Goal: Transaction & Acquisition: Purchase product/service

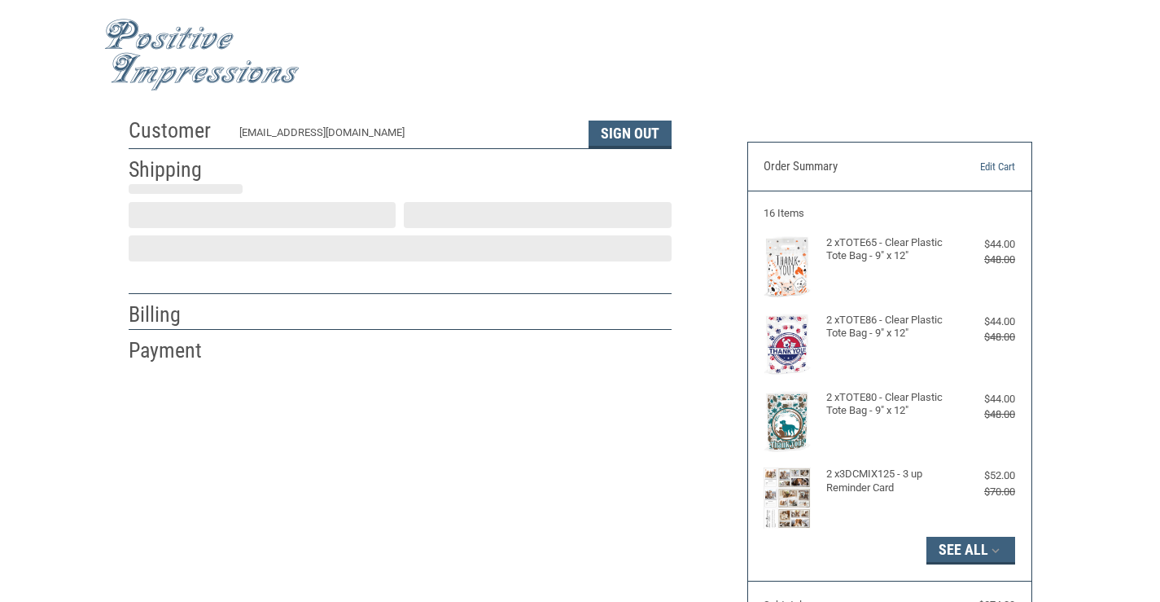
scroll to position [29, 0]
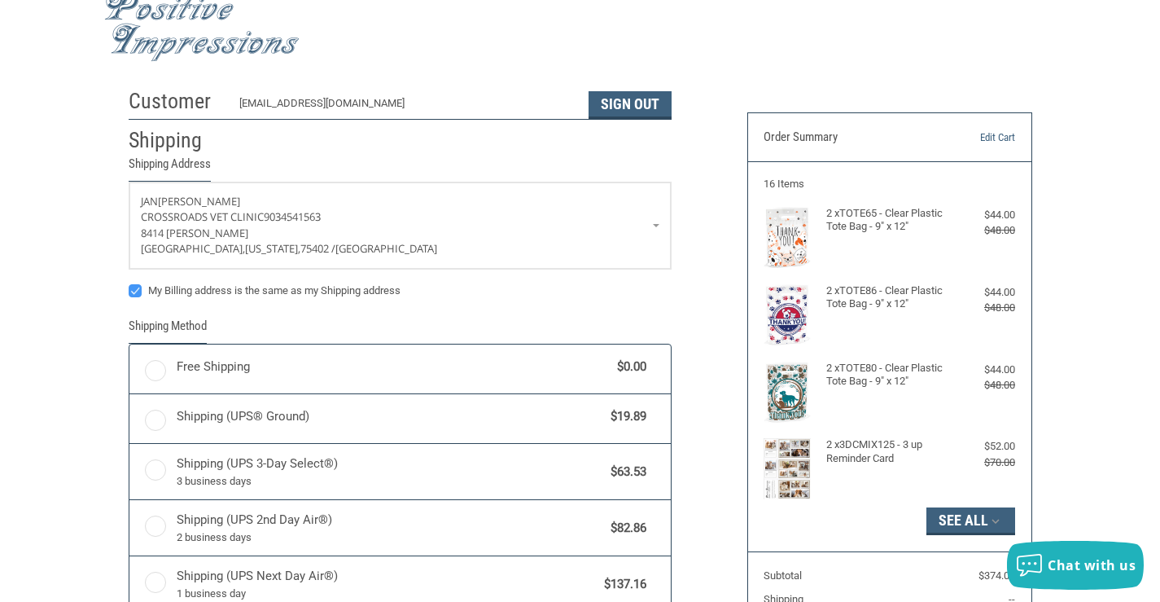
radio input "true"
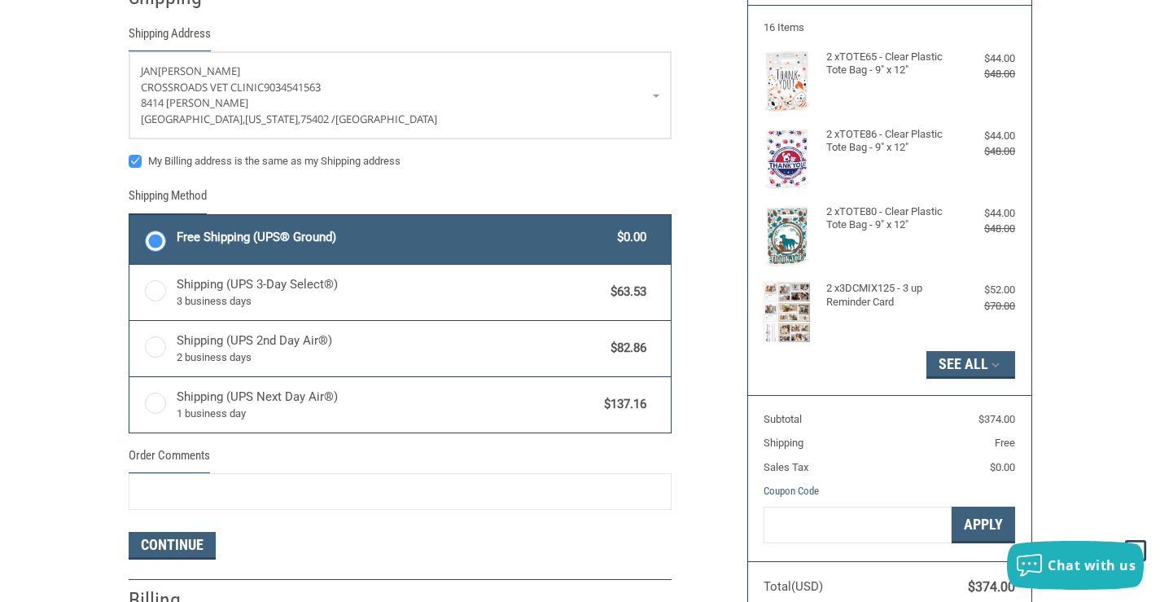
scroll to position [192, 0]
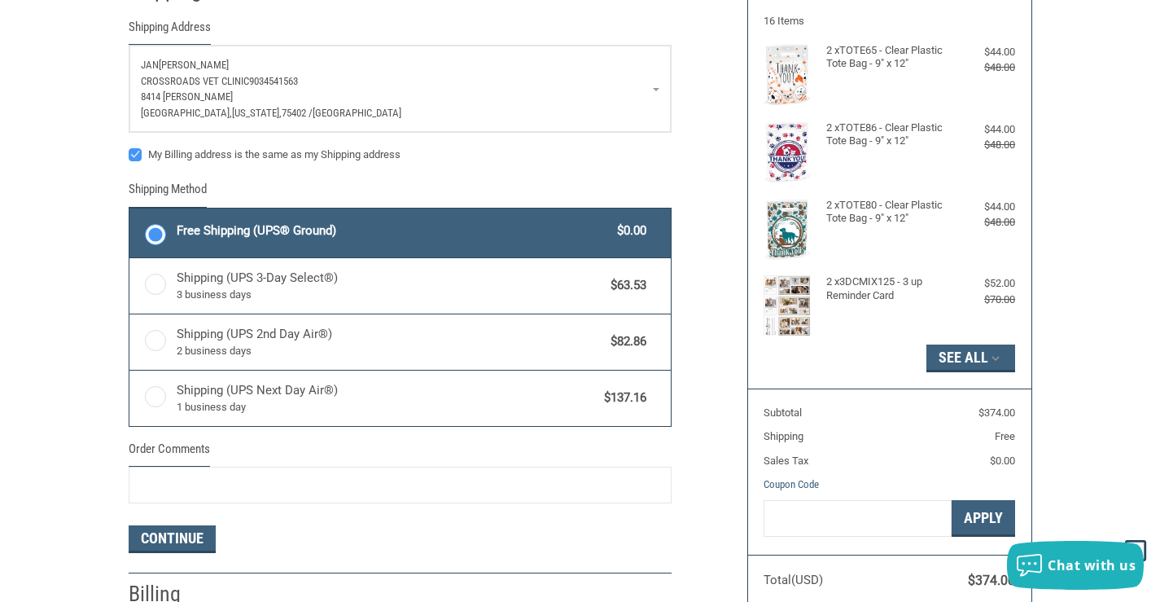
click at [219, 60] on p "[PERSON_NAME]" at bounding box center [400, 65] width 519 height 16
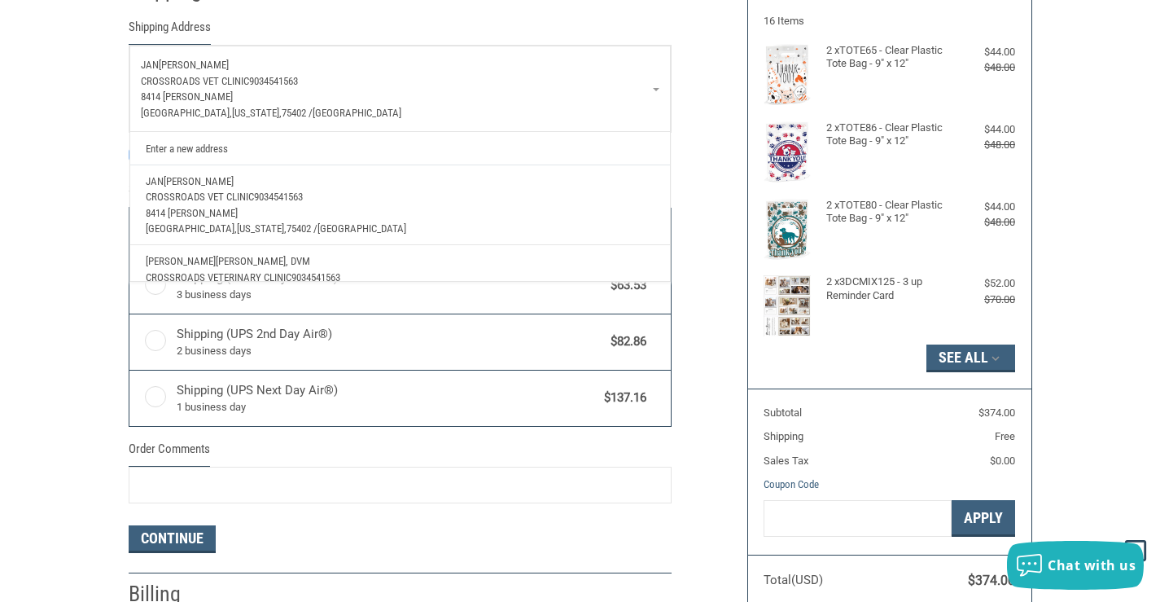
scroll to position [59, 0]
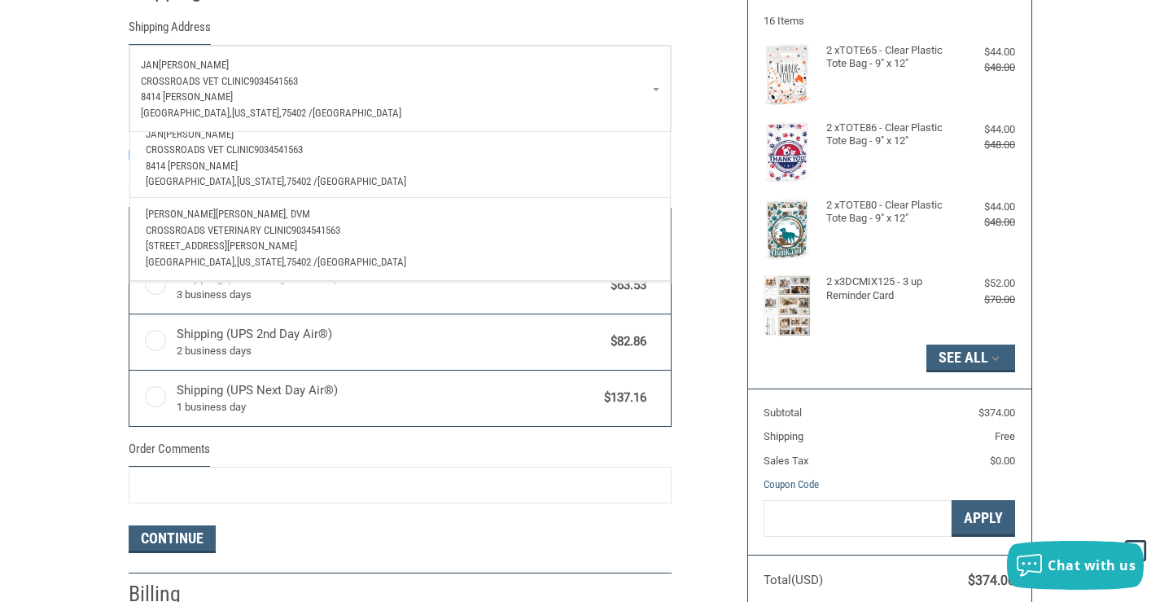
click at [257, 206] on p "[PERSON_NAME], DVM" at bounding box center [400, 214] width 508 height 16
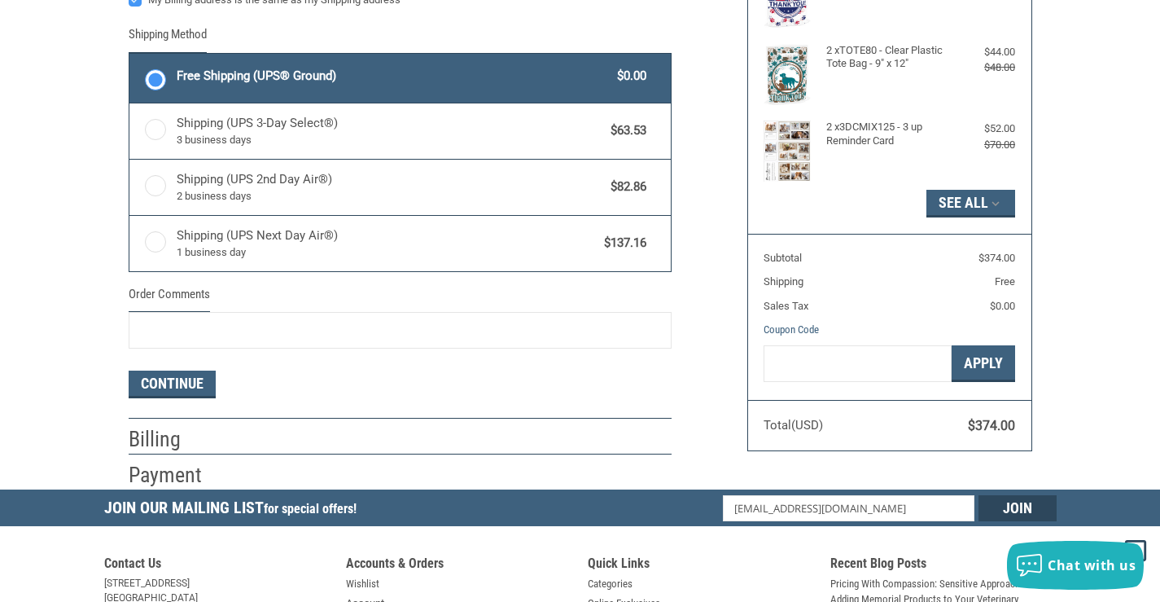
scroll to position [436, 0]
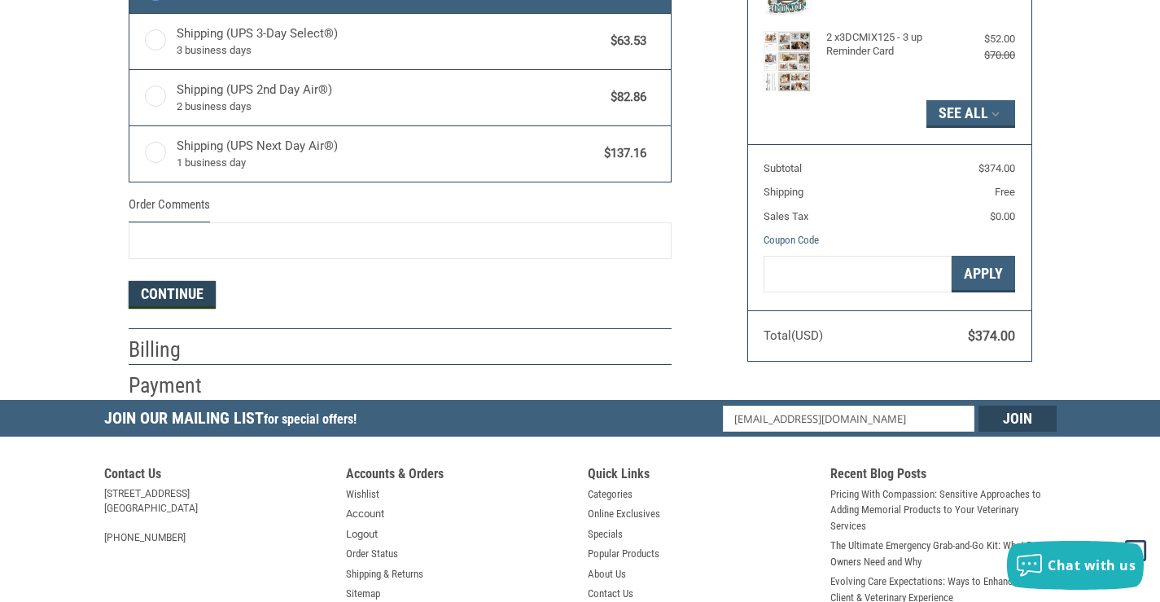
click at [198, 296] on button "Continue" at bounding box center [172, 295] width 87 height 28
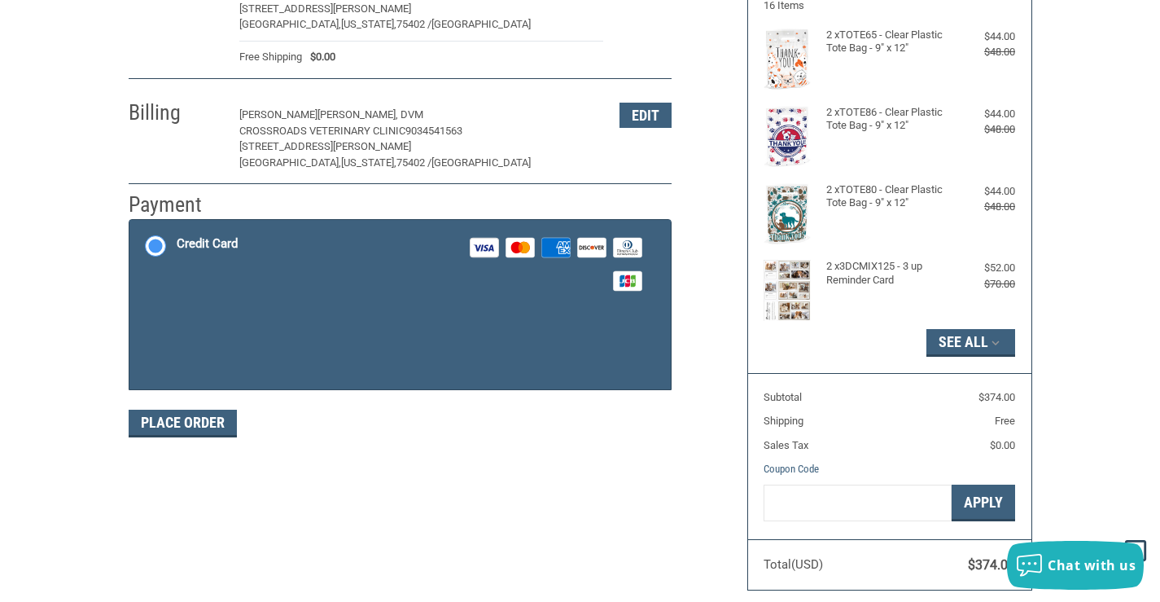
scroll to position [188, 0]
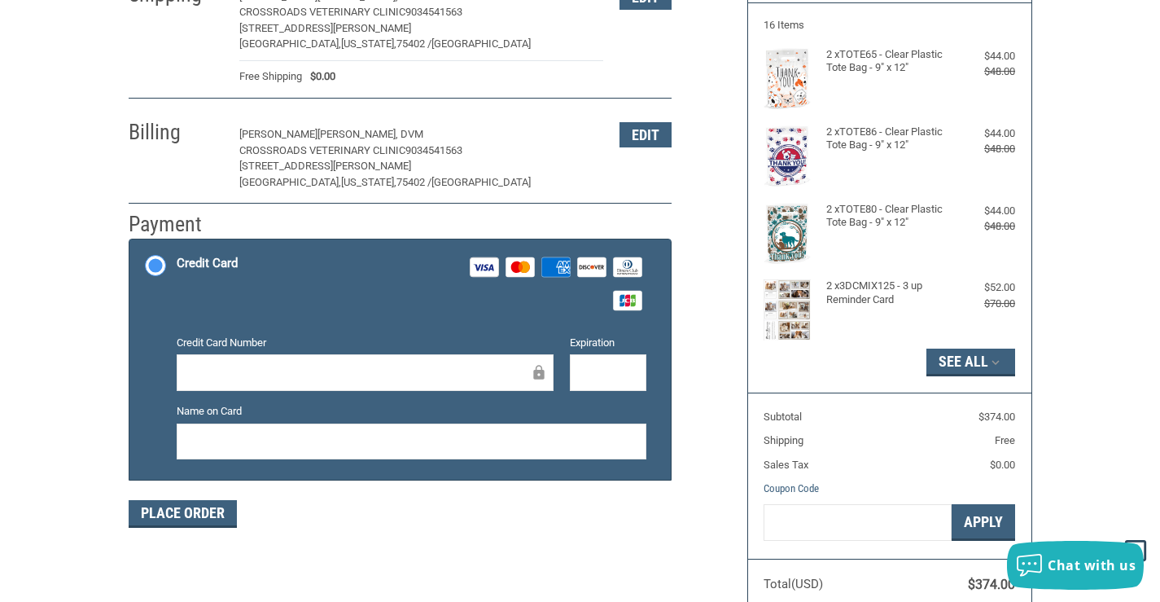
click at [255, 383] on div at bounding box center [365, 372] width 377 height 37
click at [354, 389] on div at bounding box center [365, 372] width 377 height 37
click at [297, 425] on div at bounding box center [412, 441] width 470 height 37
click at [278, 431] on div at bounding box center [412, 441] width 470 height 37
click at [60, 436] on div "Customer [EMAIL_ADDRESS][DOMAIN_NAME] Sign Out Shipping [PERSON_NAME], DVM CROS…" at bounding box center [580, 274] width 1160 height 704
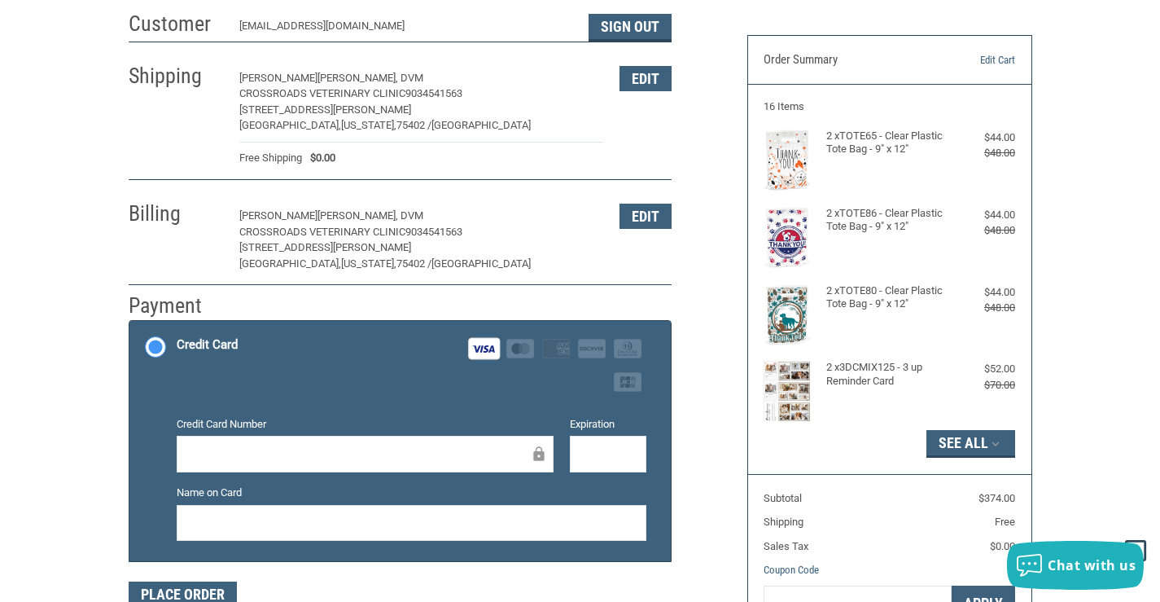
scroll to position [351, 0]
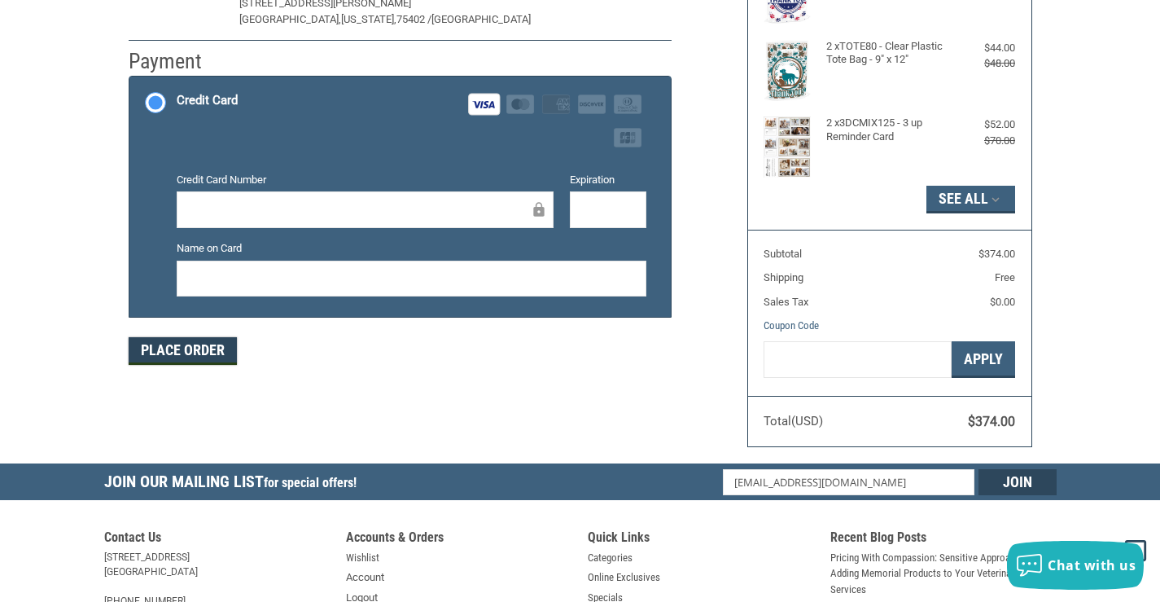
click at [206, 353] on button "Place Order" at bounding box center [183, 351] width 108 height 28
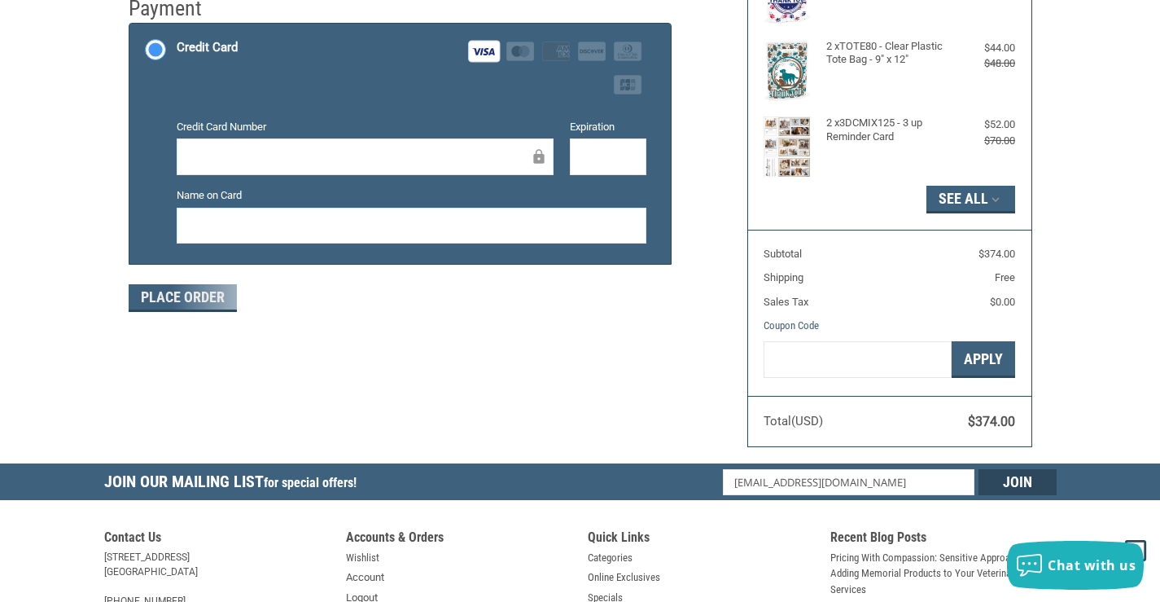
scroll to position [404, 0]
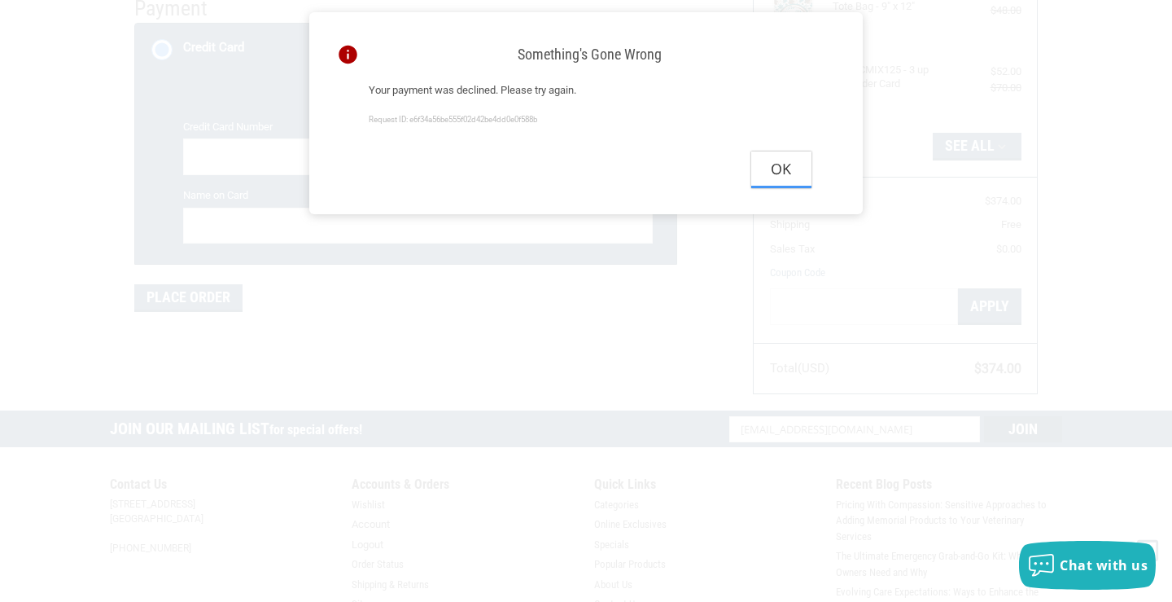
click at [775, 173] on button "Ok" at bounding box center [781, 169] width 60 height 37
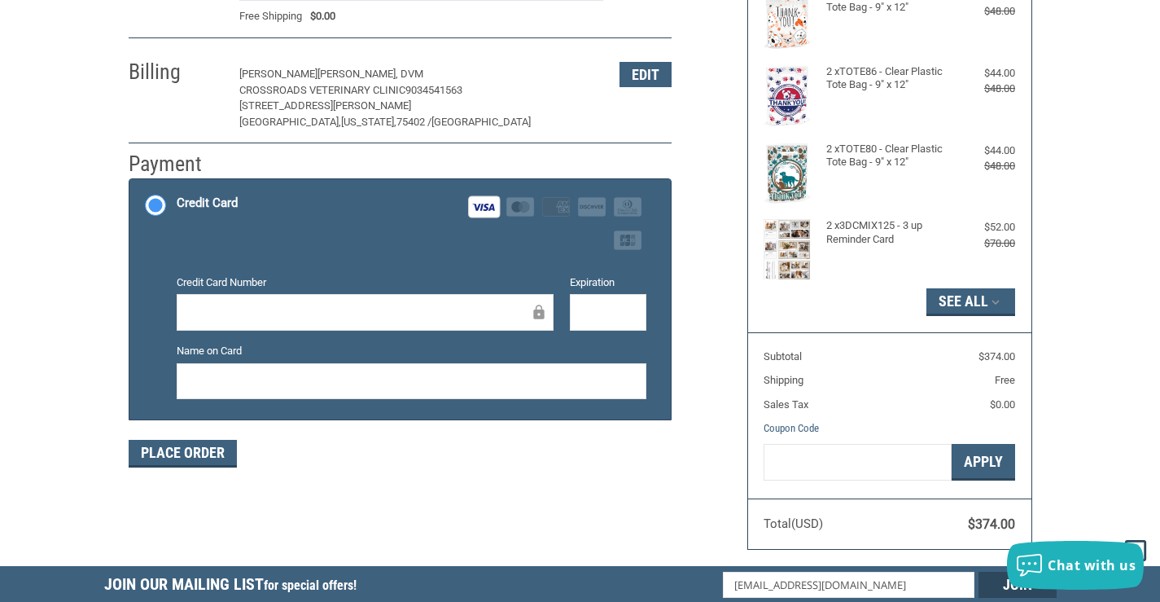
scroll to position [241, 0]
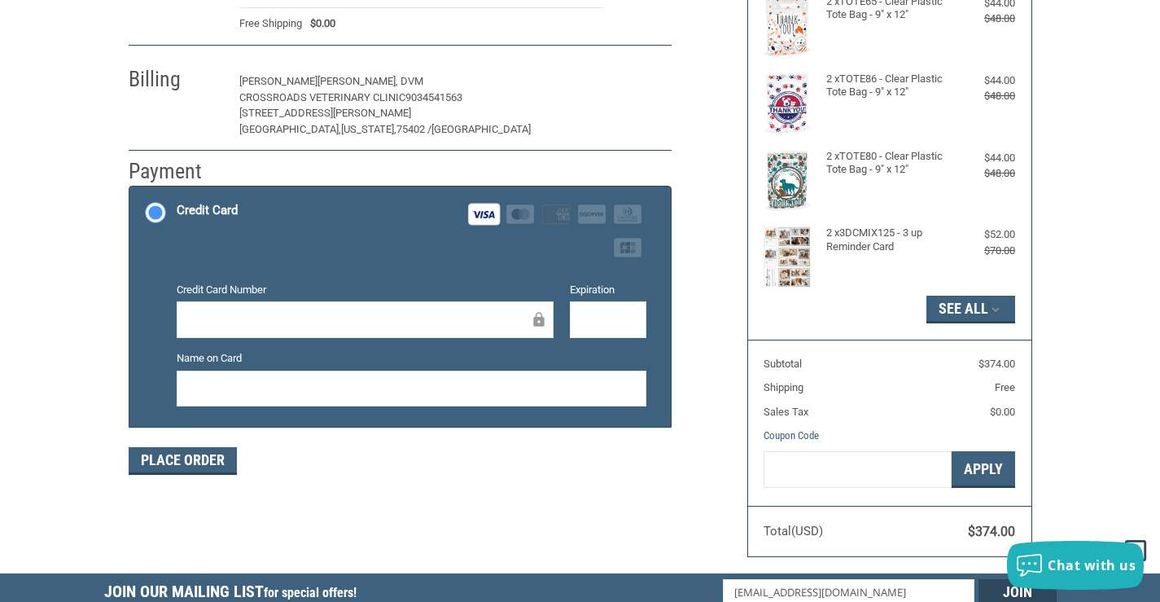
click at [641, 81] on button "Edit" at bounding box center [646, 81] width 52 height 25
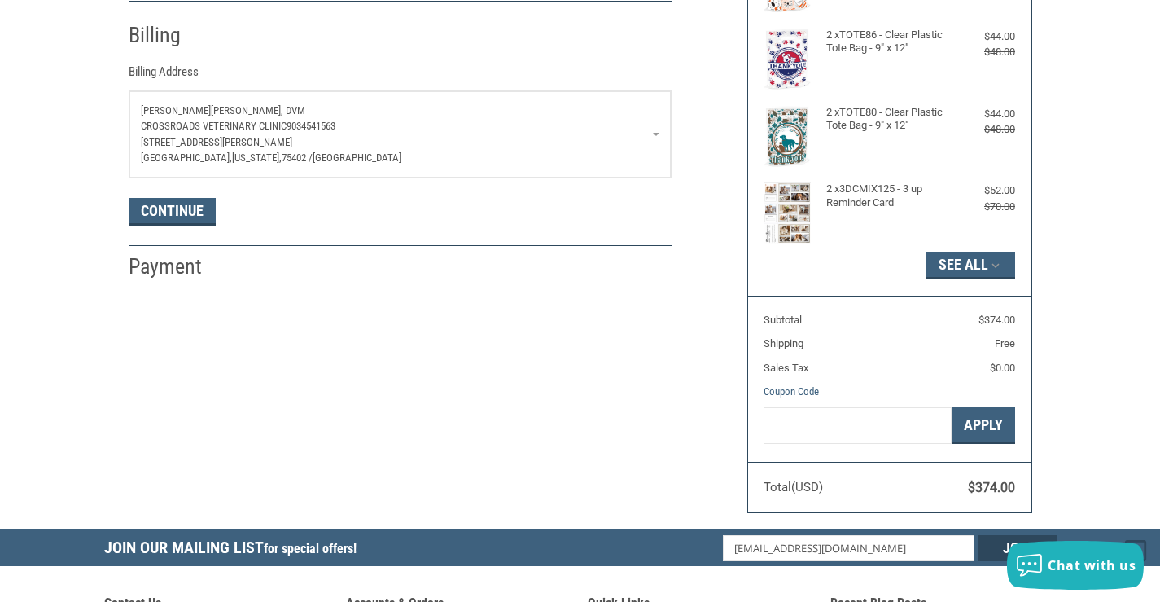
scroll to position [287, 0]
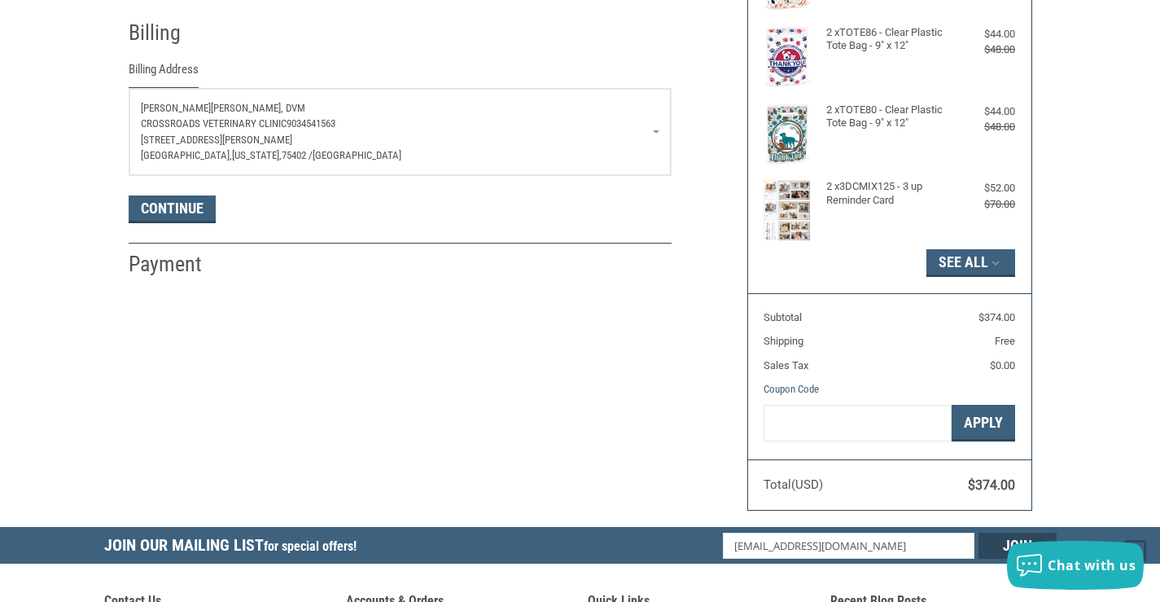
click at [296, 103] on p "[PERSON_NAME], DVM" at bounding box center [400, 108] width 519 height 16
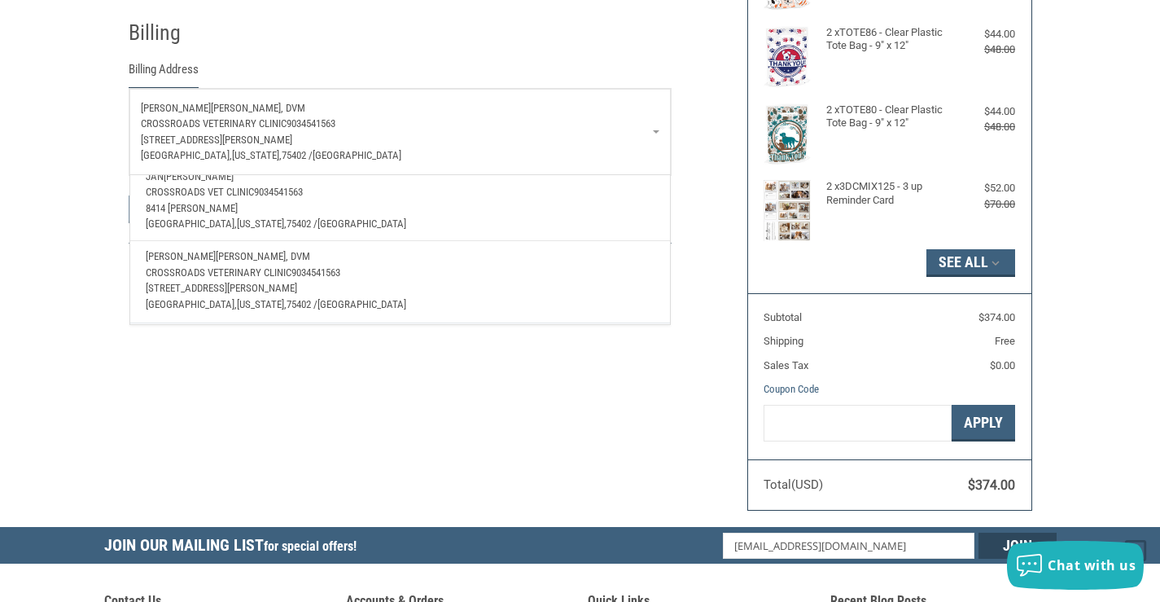
scroll to position [0, 0]
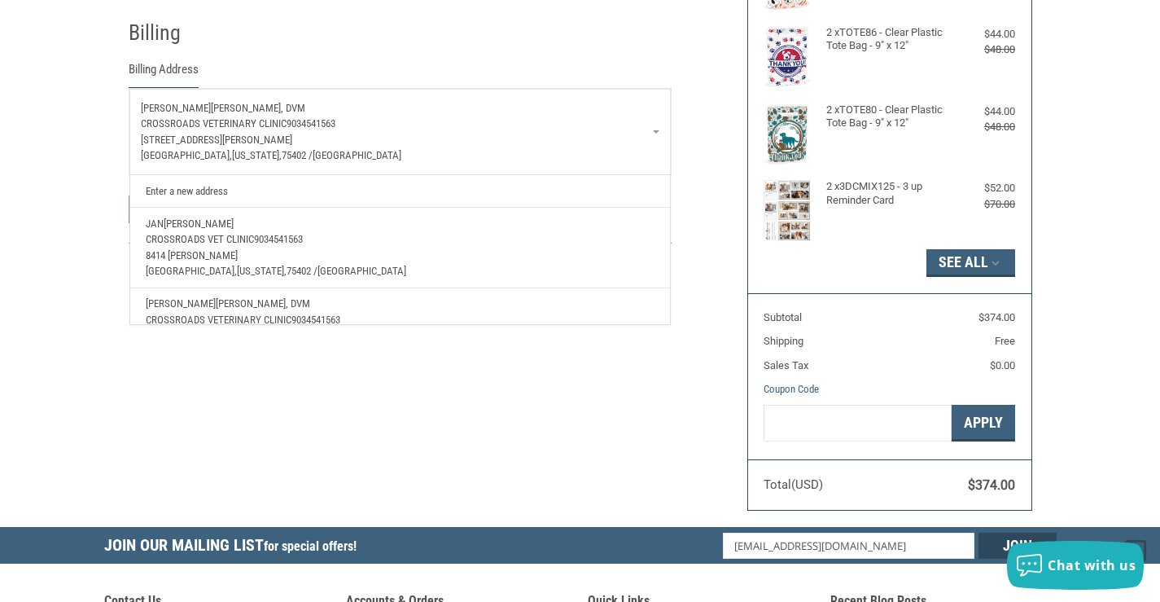
click at [217, 190] on link "Enter a new address" at bounding box center [400, 191] width 524 height 32
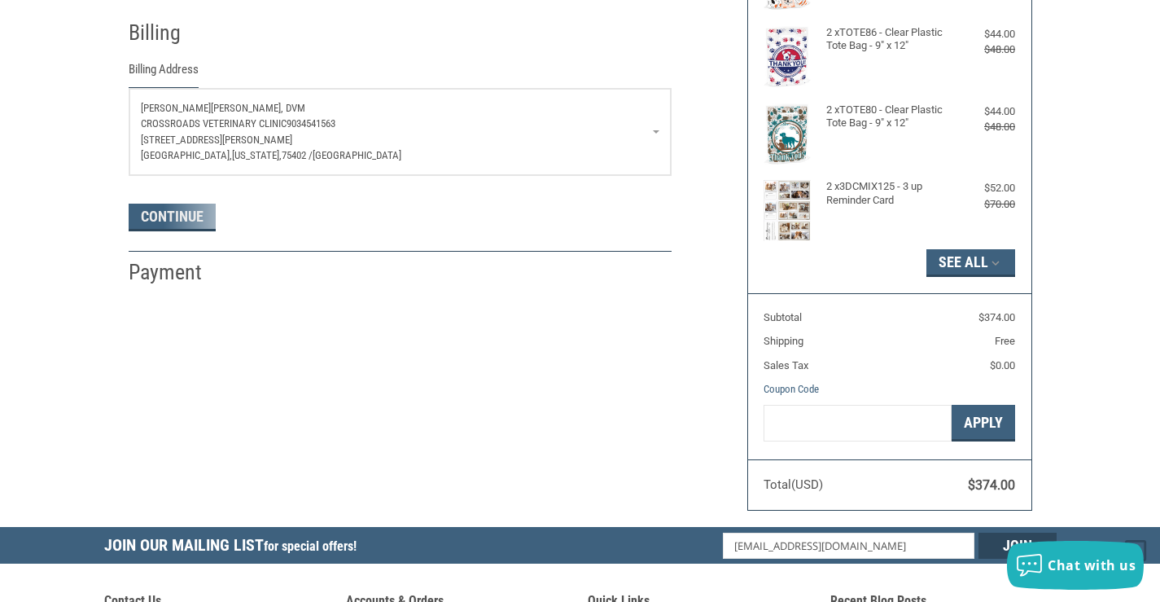
select select "US"
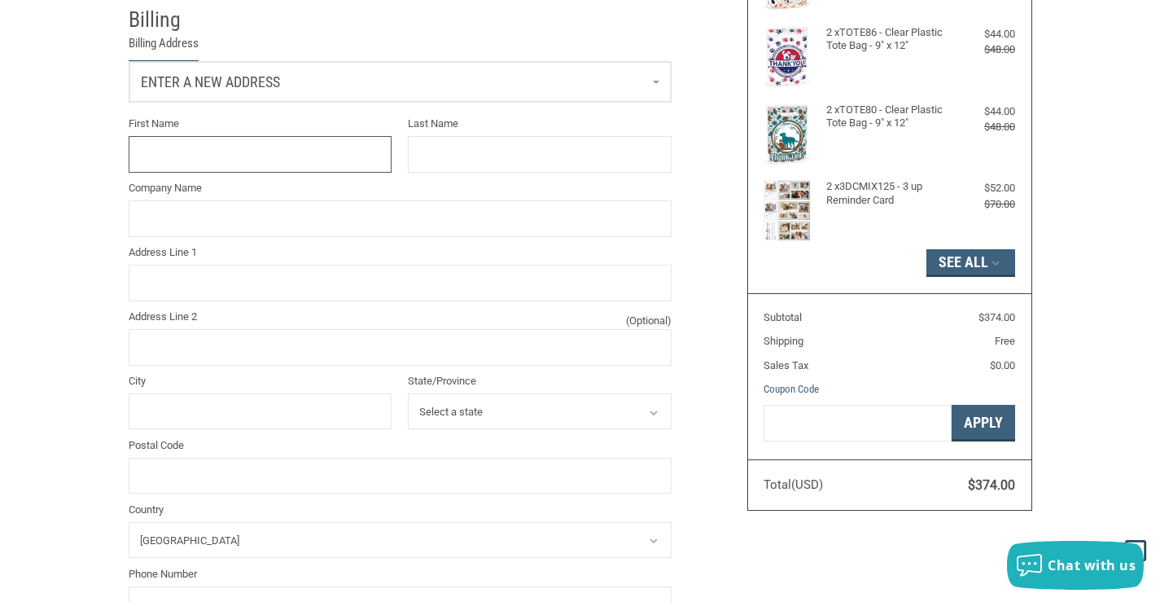
click at [199, 167] on input "First Name" at bounding box center [261, 154] width 264 height 37
type input "[PERSON_NAME]"
type input "NEVOTTI"
type input "CROSSROADS VETERINARY CLINIC"
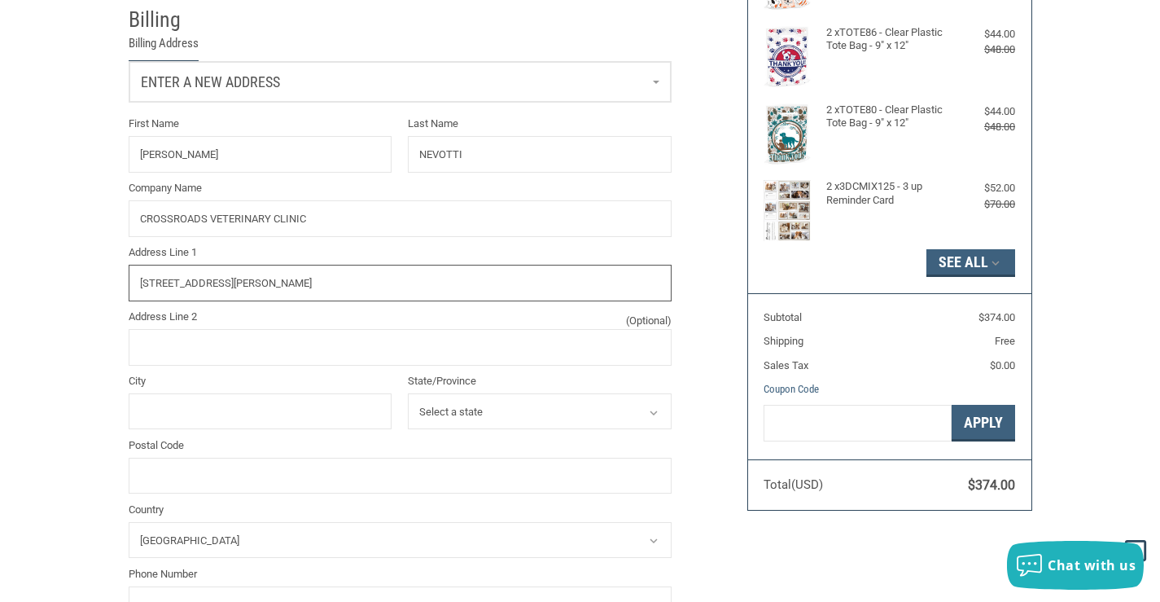
type input "[STREET_ADDRESS][PERSON_NAME]"
type input "GREENVILLE"
click at [474, 406] on select "Select a state [US_STATE] [US_STATE] [US_STATE] [US_STATE] [US_STATE] Armed For…" at bounding box center [540, 411] width 264 height 37
select select "[GEOGRAPHIC_DATA]"
click at [408, 396] on select "Select a state [US_STATE] [US_STATE] [US_STATE] [US_STATE] [US_STATE] Armed For…" at bounding box center [540, 411] width 264 height 37
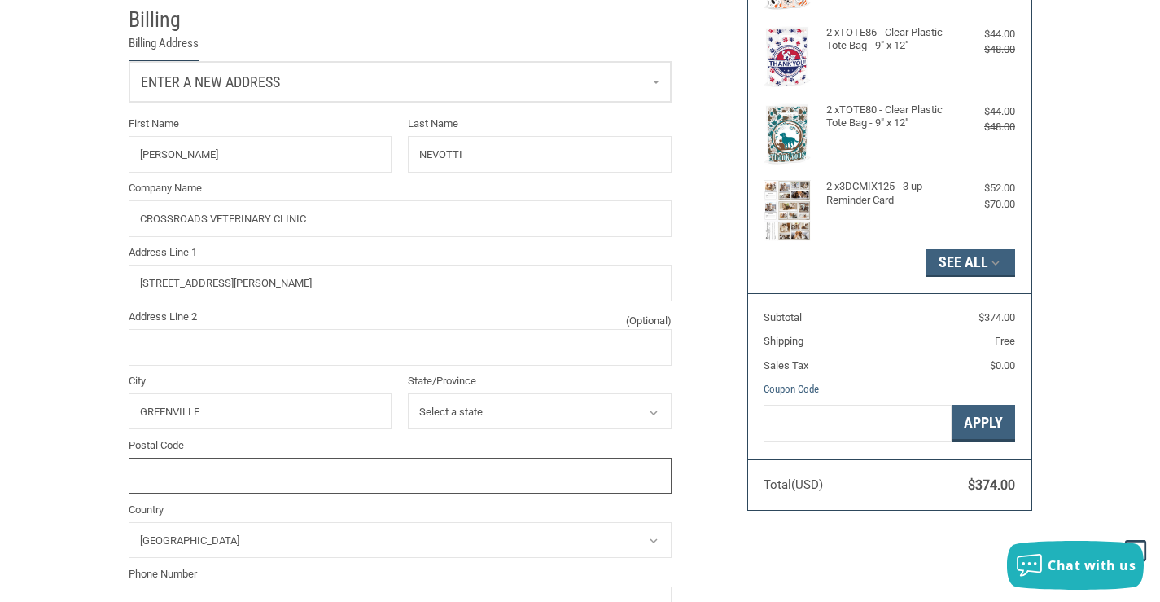
click at [227, 491] on input "Postal Code" at bounding box center [400, 476] width 543 height 37
type input "75402"
click at [58, 439] on div "Customer [EMAIL_ADDRESS][DOMAIN_NAME] Sign Out Shipping [PERSON_NAME], DVM CROS…" at bounding box center [580, 299] width 1160 height 953
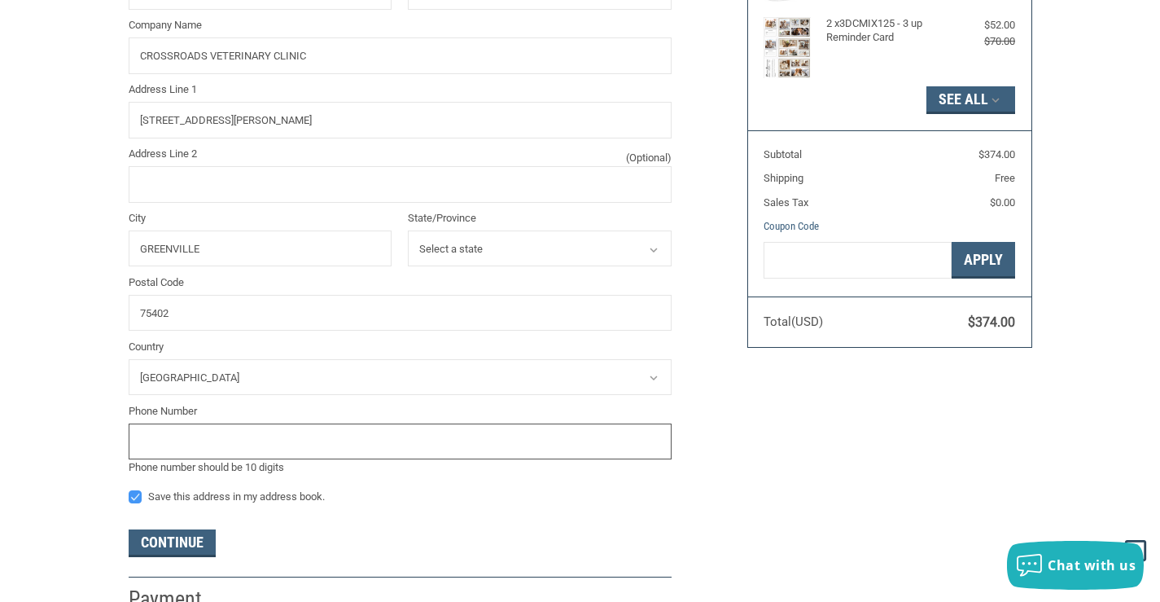
click at [183, 443] on input "tel" at bounding box center [400, 441] width 543 height 37
type input "9034541563"
click at [72, 374] on div "Customer [EMAIL_ADDRESS][DOMAIN_NAME] Sign Out Shipping [PERSON_NAME], DVM CROS…" at bounding box center [580, 136] width 1160 height 953
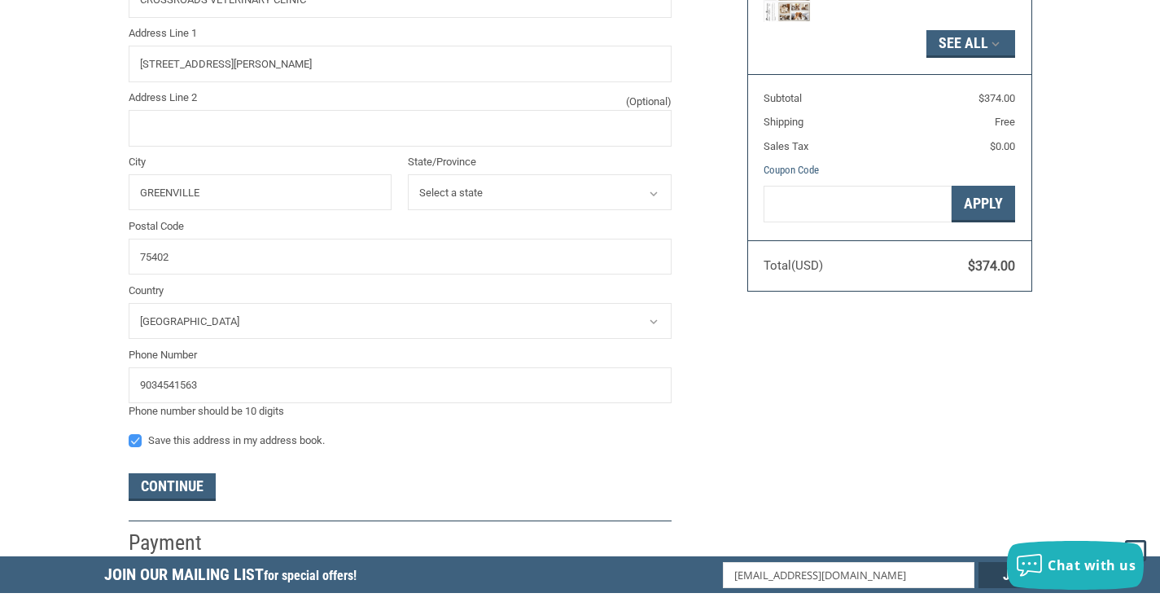
scroll to position [532, 0]
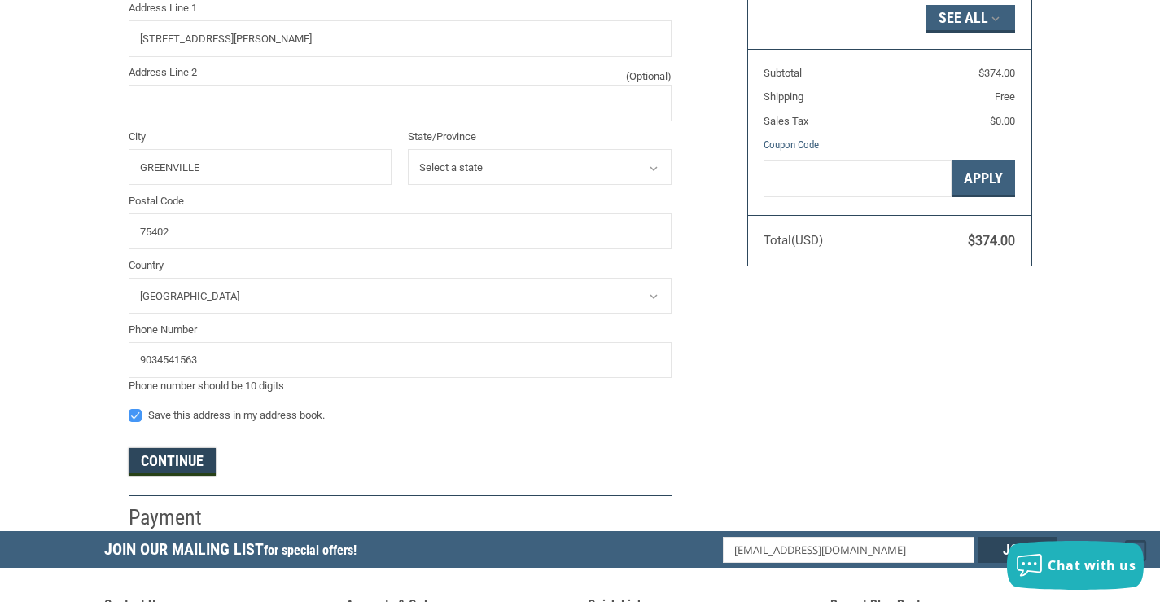
click at [175, 467] on button "Continue" at bounding box center [172, 462] width 87 height 28
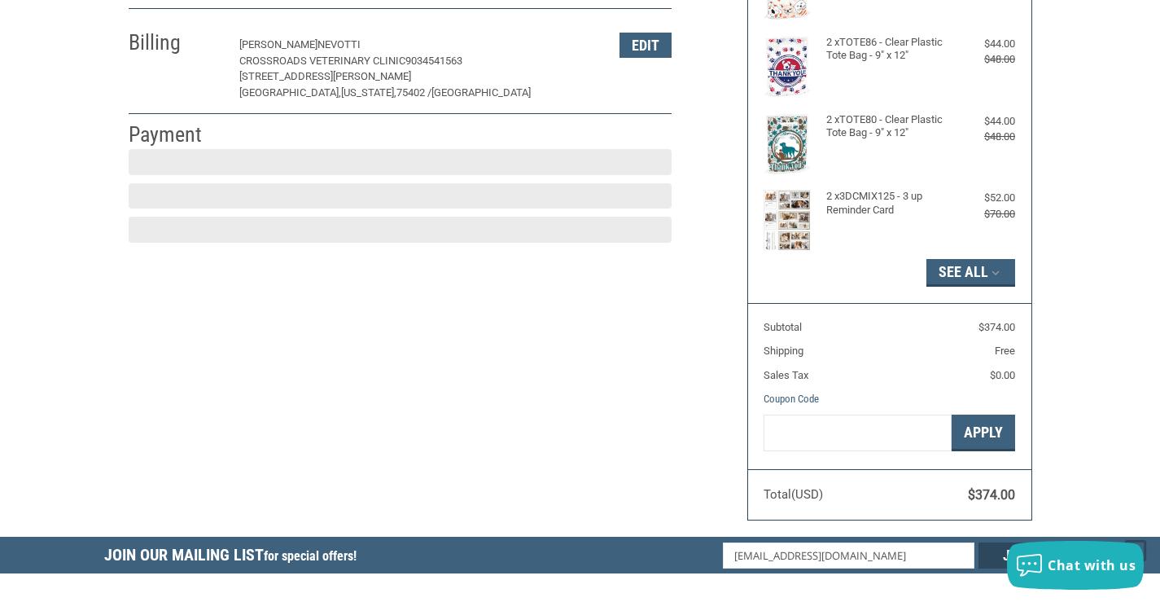
scroll to position [273, 0]
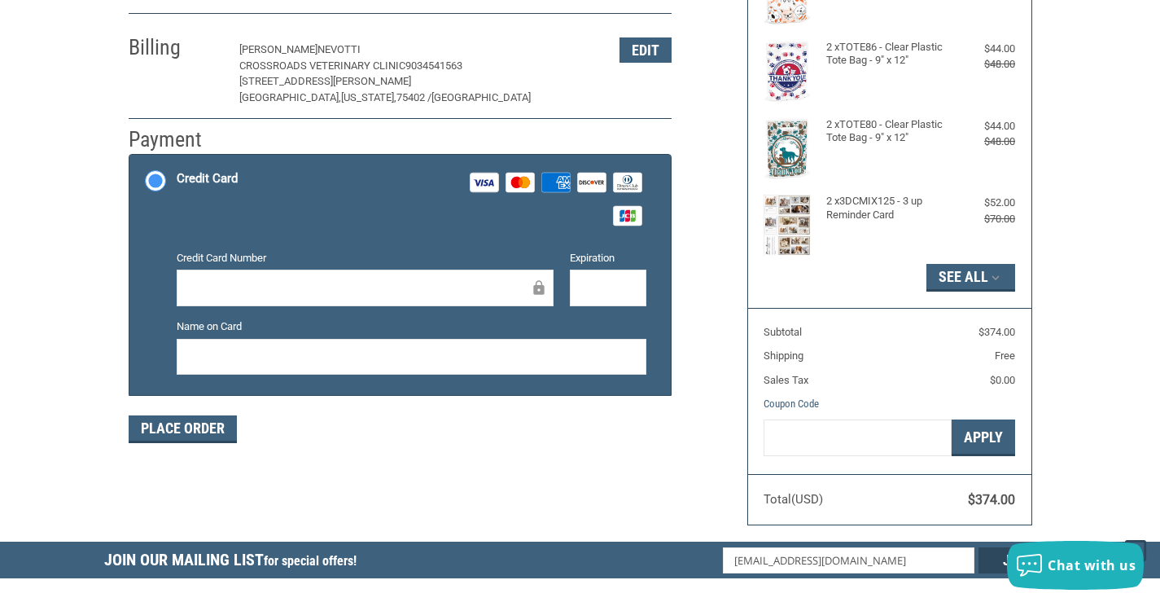
click at [106, 269] on div "Customer [EMAIL_ADDRESS][DOMAIN_NAME] Sign Out Shipping [PERSON_NAME], DVM CROS…" at bounding box center [580, 189] width 953 height 704
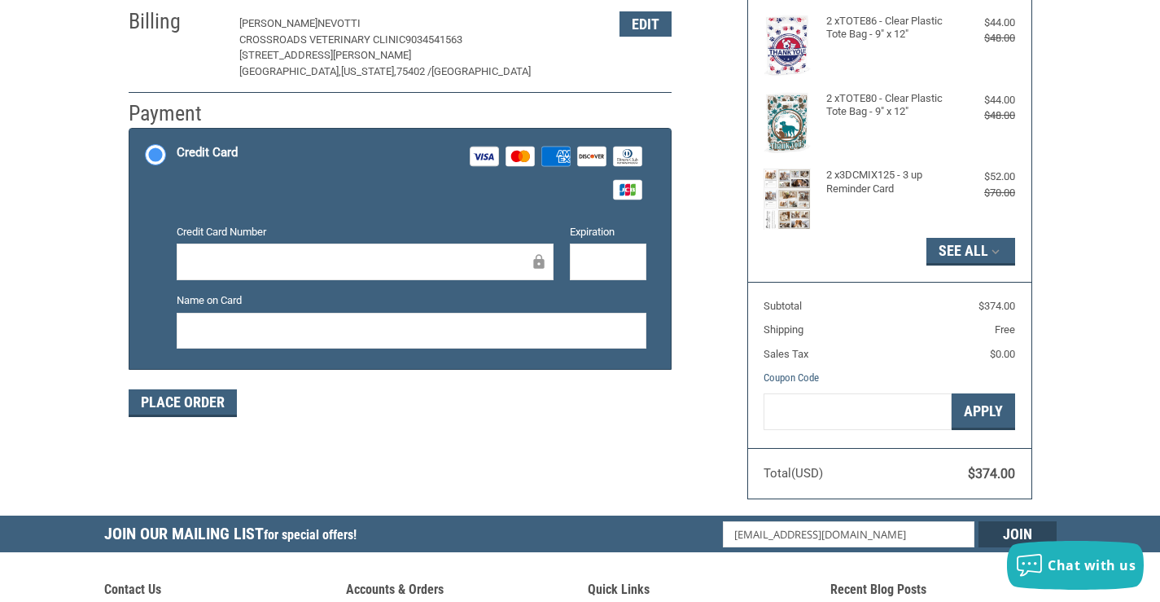
scroll to position [354, 0]
